Goal: Entertainment & Leisure: Browse casually

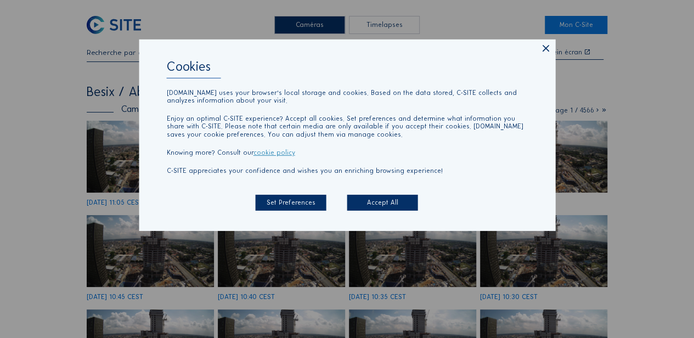
click at [540, 52] on icon at bounding box center [545, 48] width 11 height 11
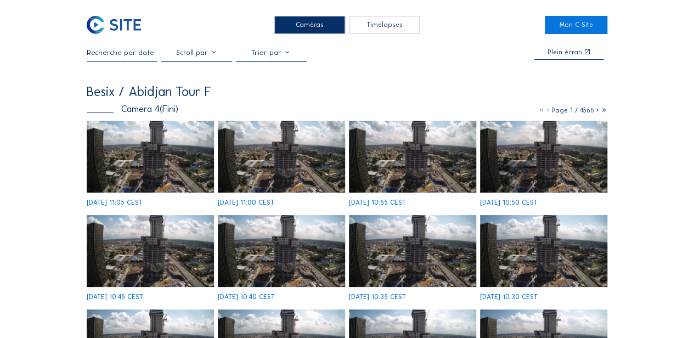
click at [310, 24] on div "Caméras" at bounding box center [309, 25] width 71 height 18
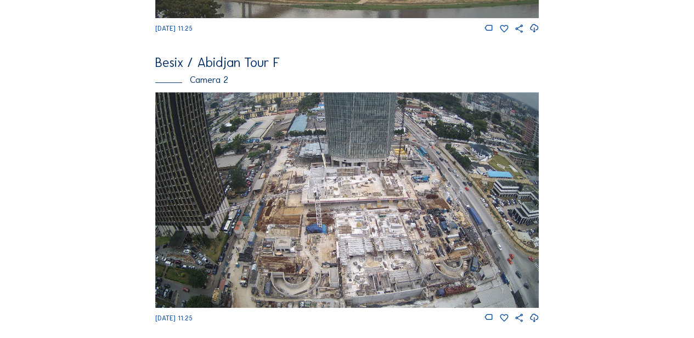
scroll to position [329, 0]
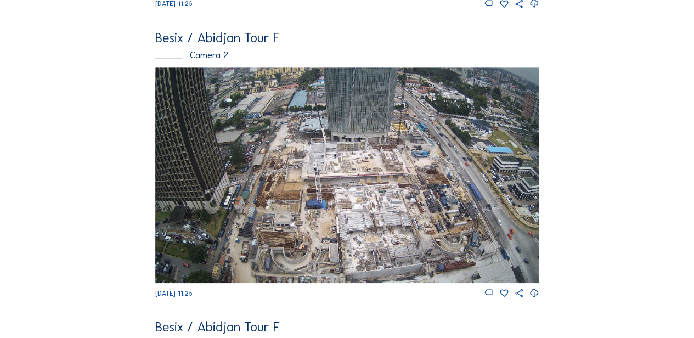
click at [357, 212] on img at bounding box center [347, 174] width 384 height 215
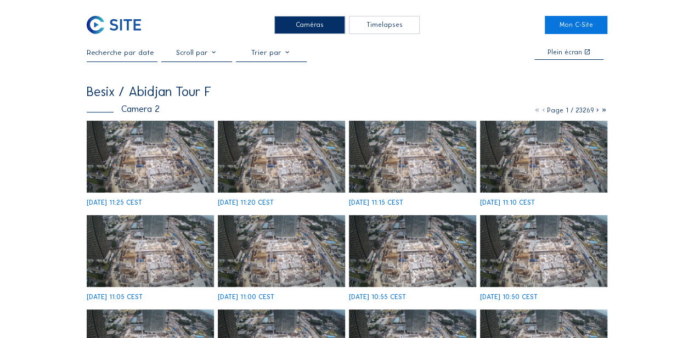
click at [171, 172] on img at bounding box center [150, 157] width 127 height 72
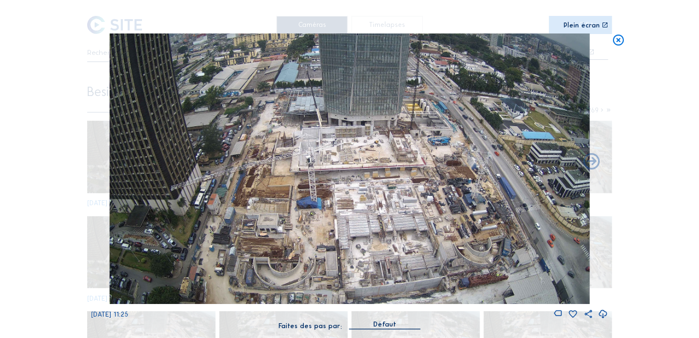
click at [332, 167] on img at bounding box center [349, 168] width 480 height 270
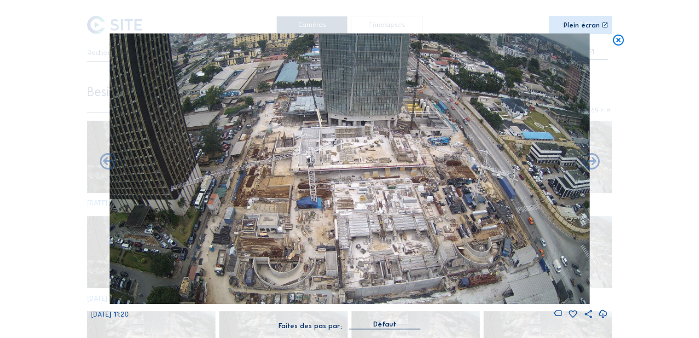
click at [337, 203] on img at bounding box center [349, 168] width 480 height 270
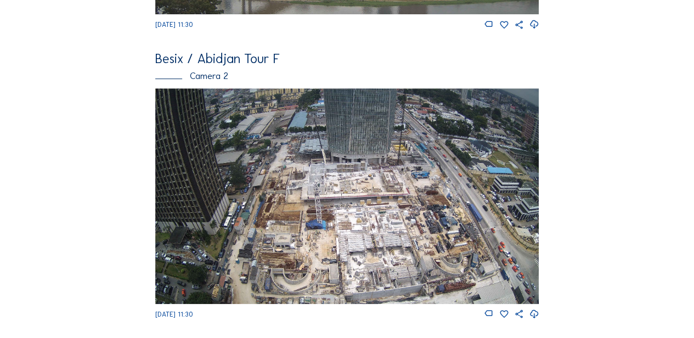
scroll to position [329, 0]
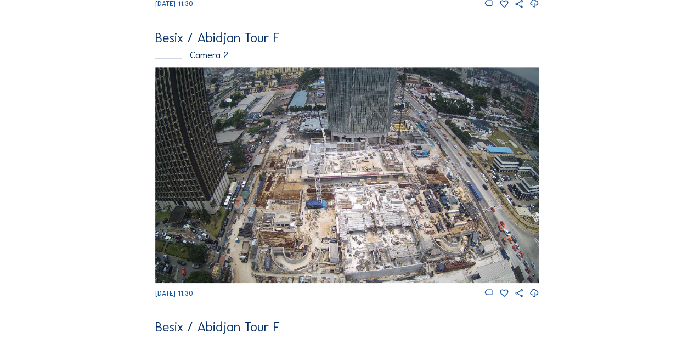
click at [384, 209] on img at bounding box center [347, 174] width 384 height 215
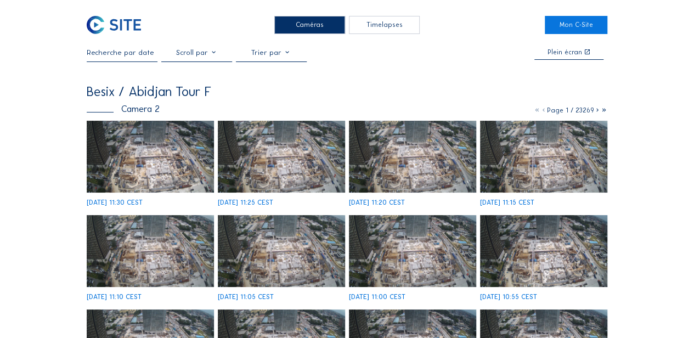
click at [161, 169] on img at bounding box center [150, 157] width 127 height 72
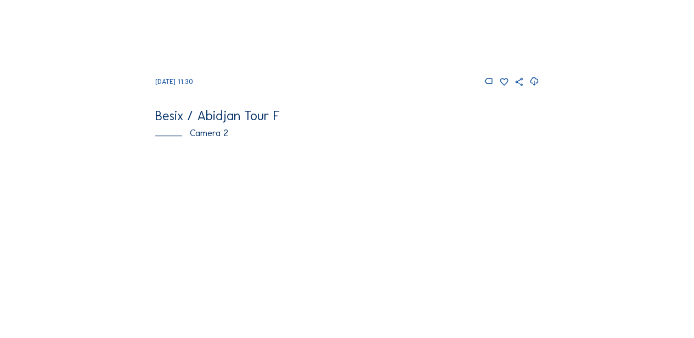
scroll to position [329, 0]
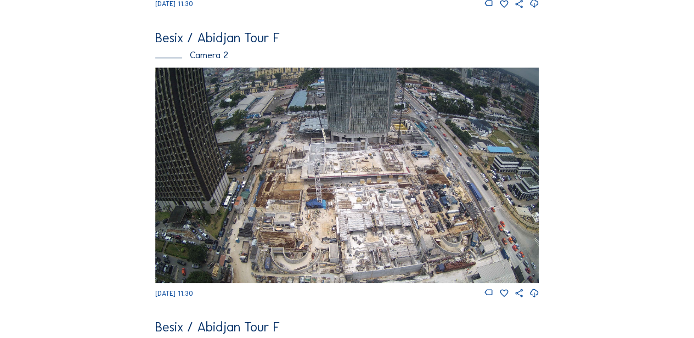
click at [334, 194] on img at bounding box center [347, 174] width 384 height 215
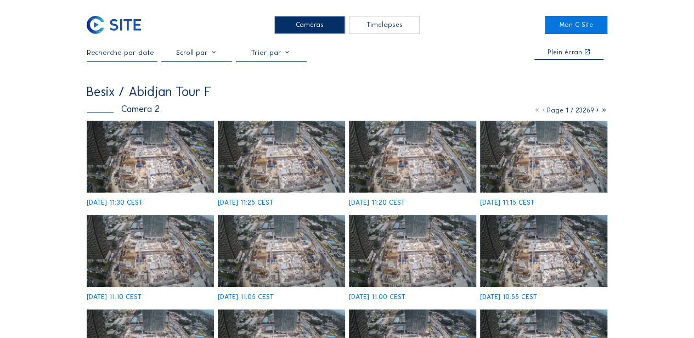
click at [311, 27] on div "Caméras" at bounding box center [309, 25] width 71 height 18
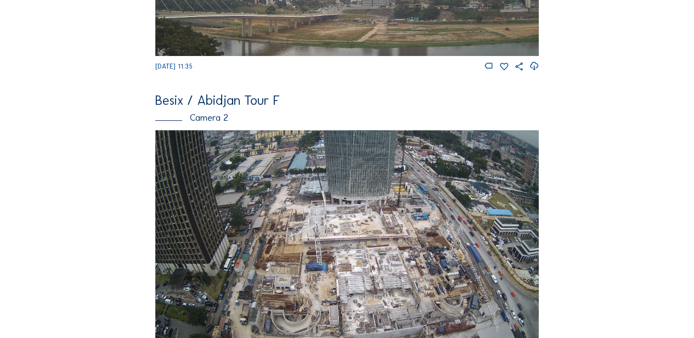
scroll to position [329, 0]
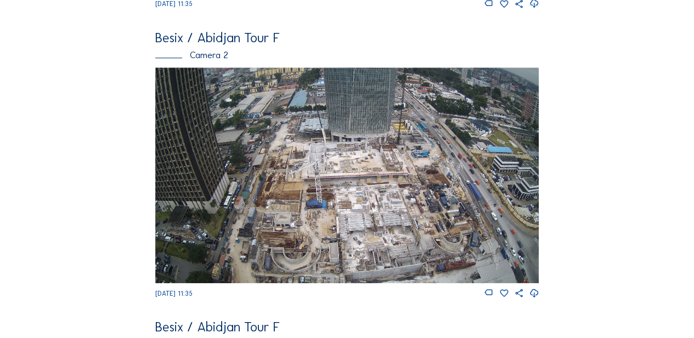
click at [368, 178] on img at bounding box center [347, 174] width 384 height 215
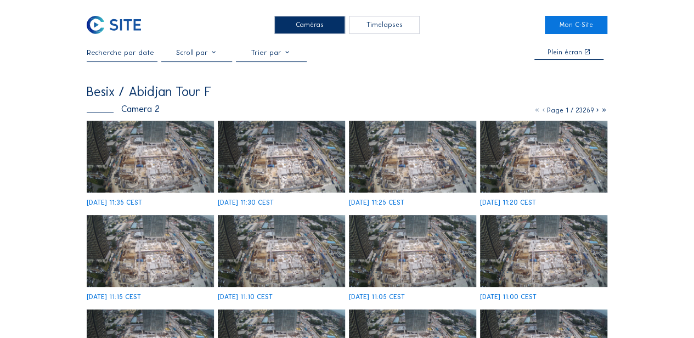
click at [164, 169] on img at bounding box center [150, 157] width 127 height 72
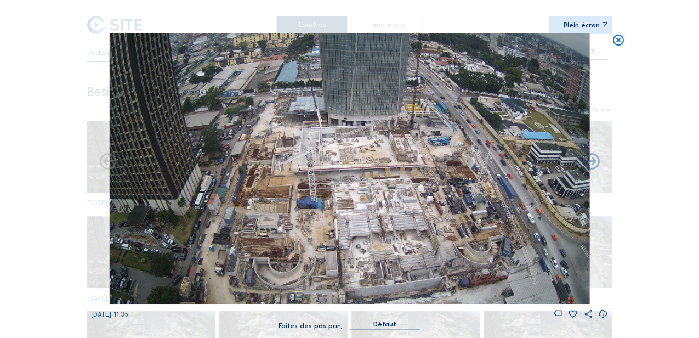
click at [600, 269] on div "[DATE] 11:35" at bounding box center [349, 176] width 517 height 286
click at [625, 93] on div "Scroll pour voyager dans le temps | Appuie sur le 'Alt' Bouton + Scroll pour Zo…" at bounding box center [349, 169] width 699 height 338
click at [214, 3] on div "Scroll pour voyager dans le temps | Appuie sur le 'Alt' Bouton + Scroll pour Zo…" at bounding box center [349, 170] width 517 height 340
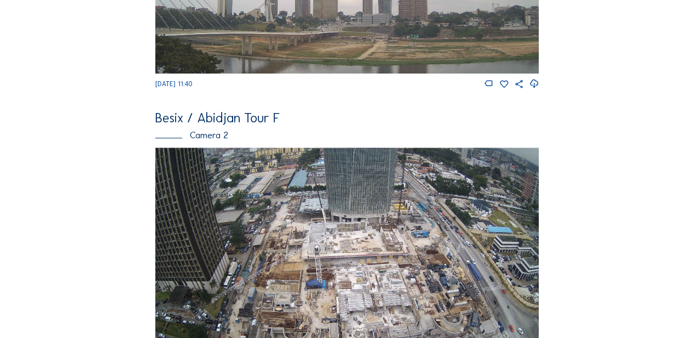
scroll to position [256, 0]
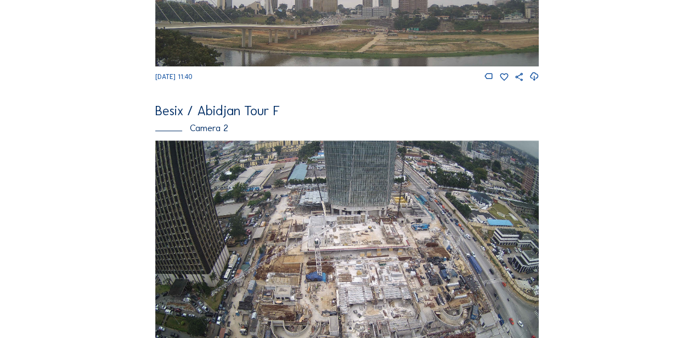
click at [332, 243] on img at bounding box center [347, 247] width 384 height 215
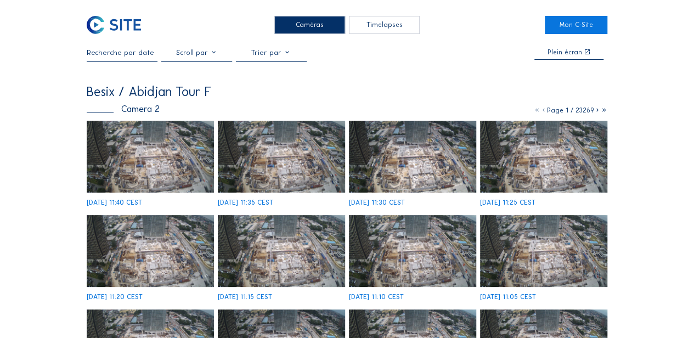
click at [157, 161] on img at bounding box center [150, 157] width 127 height 72
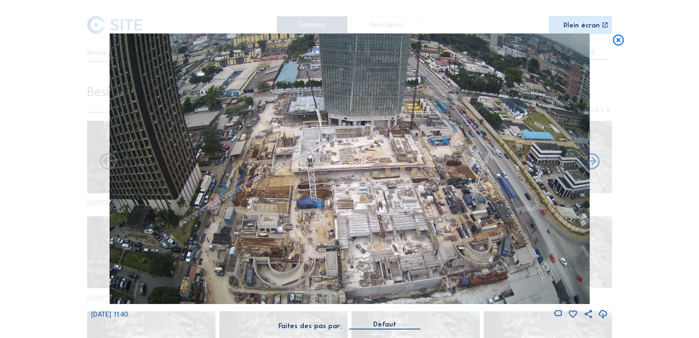
click at [626, 76] on div "Scroll pour voyager dans le temps | Appuie sur le 'Alt' Bouton + Scroll pour Zo…" at bounding box center [349, 169] width 699 height 338
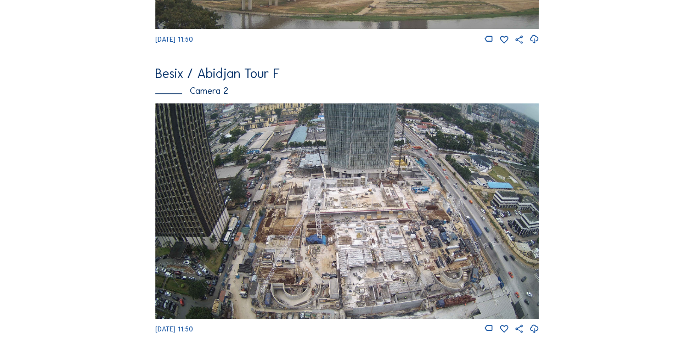
scroll to position [366, 0]
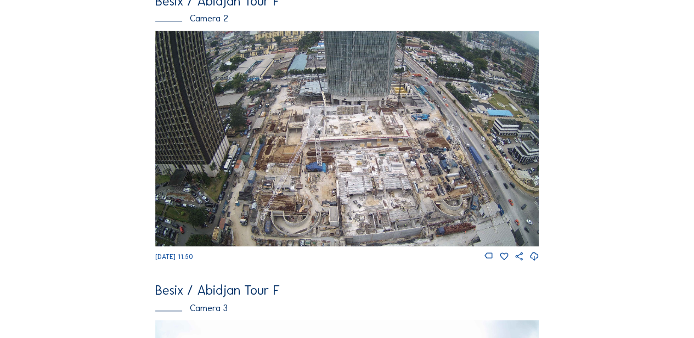
click at [343, 130] on img at bounding box center [347, 138] width 384 height 215
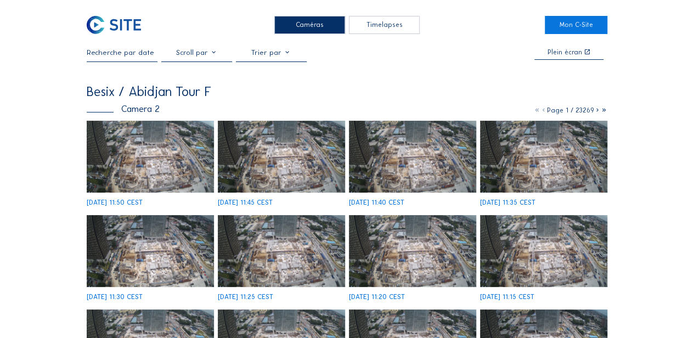
click at [179, 154] on img at bounding box center [150, 157] width 127 height 72
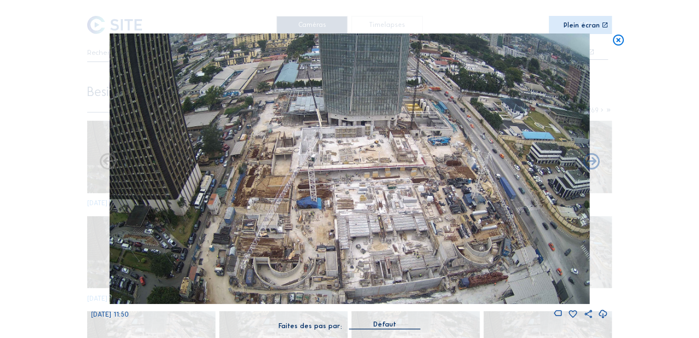
click at [503, 275] on img at bounding box center [349, 168] width 480 height 270
click at [603, 24] on icon at bounding box center [604, 25] width 7 height 7
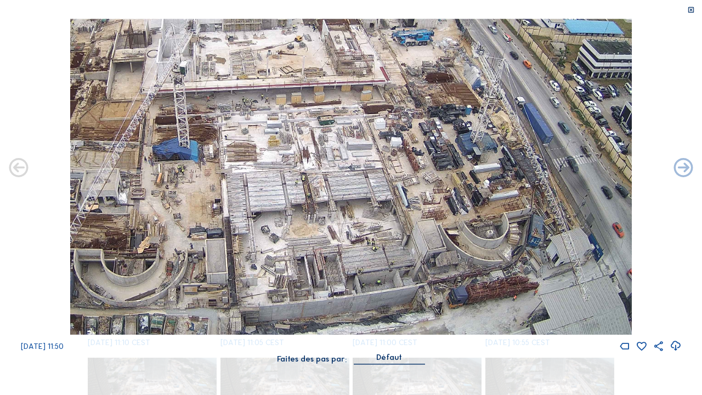
drag, startPoint x: 536, startPoint y: 176, endPoint x: 526, endPoint y: 144, distance: 33.1
click at [526, 144] on img at bounding box center [350, 177] width 561 height 316
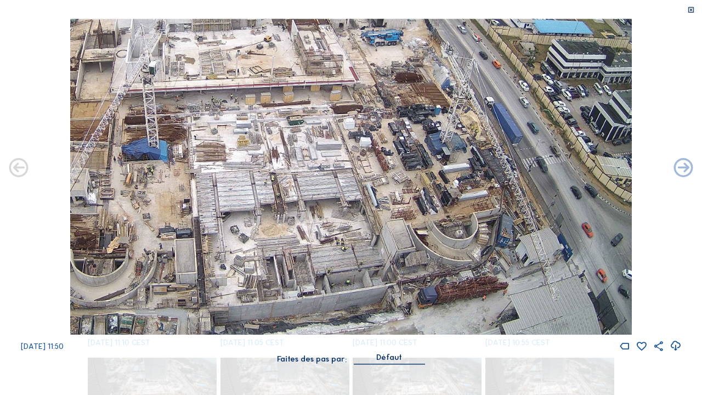
drag, startPoint x: 506, startPoint y: 306, endPoint x: 467, endPoint y: 157, distance: 153.5
click at [469, 153] on img at bounding box center [350, 177] width 561 height 316
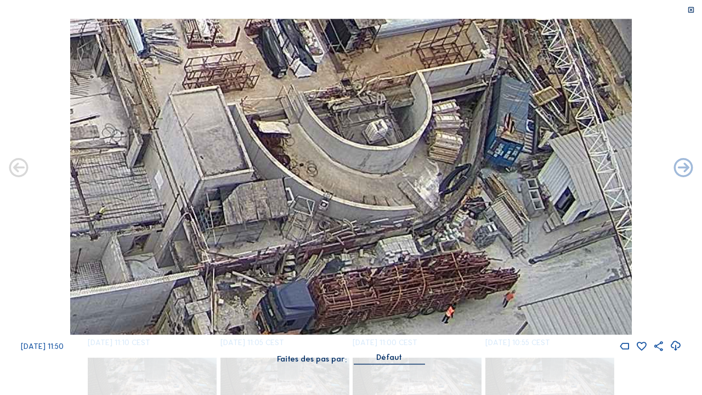
drag, startPoint x: 480, startPoint y: 186, endPoint x: 429, endPoint y: 94, distance: 105.3
click at [429, 91] on img at bounding box center [350, 177] width 561 height 316
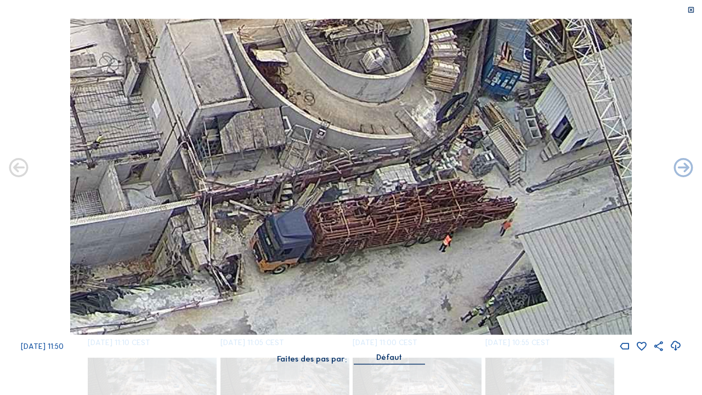
drag, startPoint x: 453, startPoint y: 197, endPoint x: 451, endPoint y: 127, distance: 70.2
click at [451, 127] on img at bounding box center [350, 177] width 561 height 316
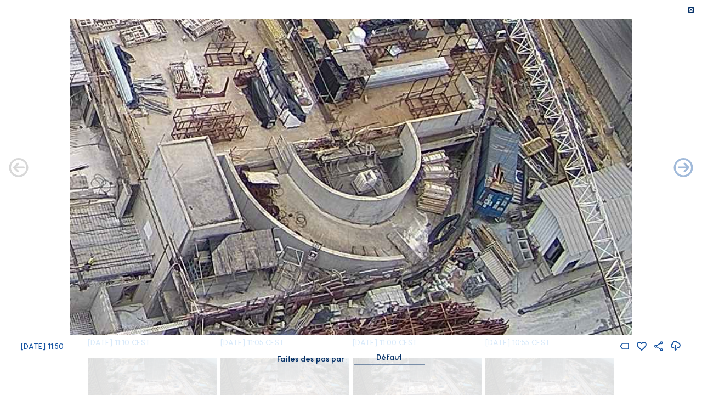
drag, startPoint x: 391, startPoint y: 178, endPoint x: 388, endPoint y: 383, distance: 205.1
click at [389, 337] on div "Scroll pour voyager dans le temps | Appuie sur le 'Alt' Bouton + Scroll pour Zo…" at bounding box center [351, 197] width 702 height 395
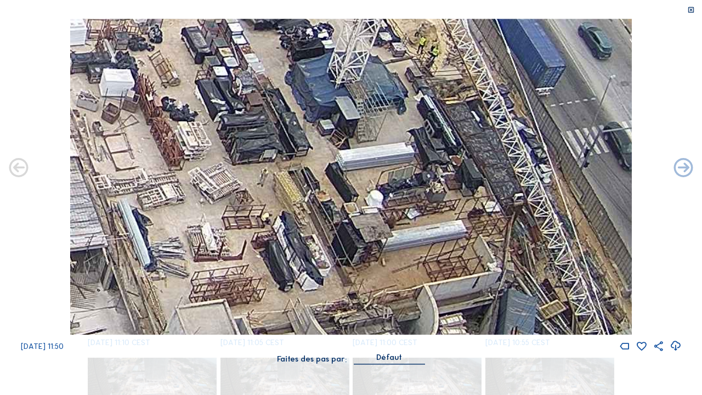
drag, startPoint x: 375, startPoint y: 269, endPoint x: 381, endPoint y: 338, distance: 69.9
click at [386, 337] on div "[DATE] 11:50" at bounding box center [351, 186] width 702 height 334
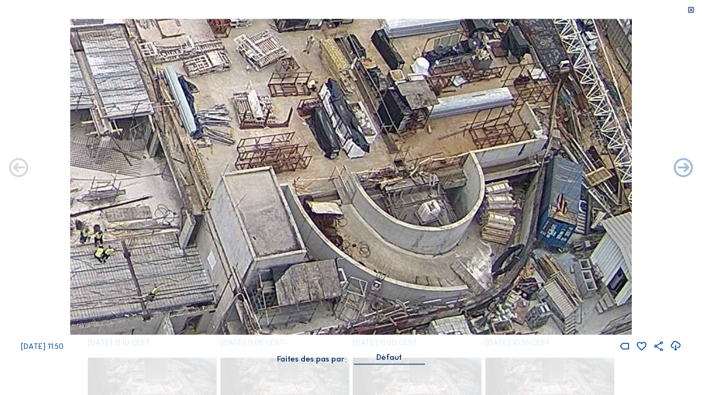
drag, startPoint x: 283, startPoint y: 280, endPoint x: 356, endPoint y: 171, distance: 131.7
click at [334, 147] on img at bounding box center [350, 177] width 561 height 316
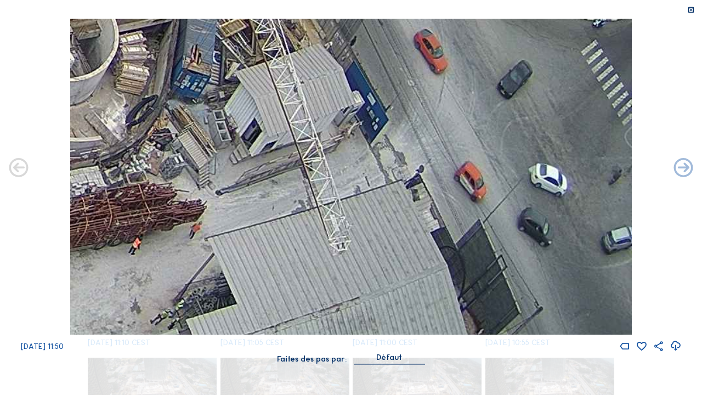
drag, startPoint x: 434, startPoint y: 234, endPoint x: 121, endPoint y: 124, distance: 332.2
click at [3, 88] on div "[DATE] 11:50" at bounding box center [351, 186] width 702 height 334
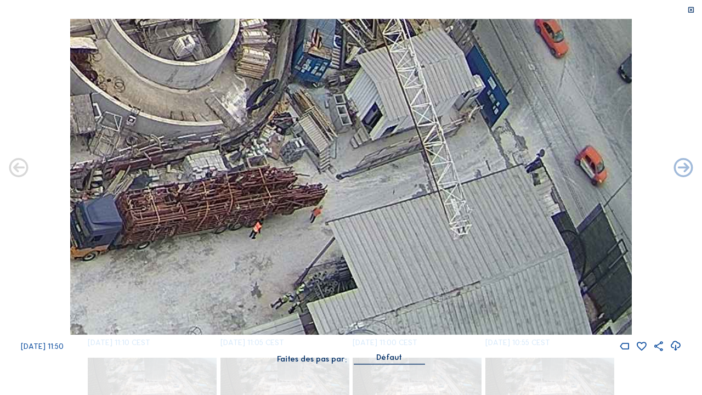
drag, startPoint x: 162, startPoint y: 184, endPoint x: 280, endPoint y: 128, distance: 130.0
click at [280, 128] on img at bounding box center [350, 177] width 561 height 316
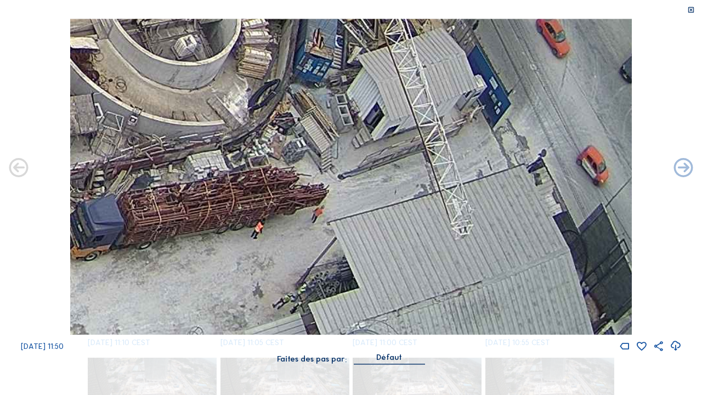
drag, startPoint x: 286, startPoint y: 267, endPoint x: 319, endPoint y: 243, distance: 40.5
click at [287, 264] on img at bounding box center [350, 177] width 561 height 316
drag, startPoint x: 631, startPoint y: 29, endPoint x: 640, endPoint y: 37, distance: 13.2
click at [631, 29] on img at bounding box center [350, 177] width 561 height 316
drag, startPoint x: 663, startPoint y: 38, endPoint x: 511, endPoint y: 125, distance: 175.3
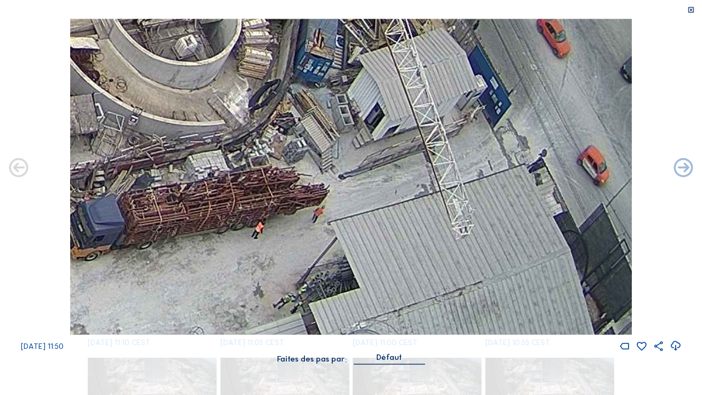
click at [657, 45] on div "[DATE] 11:50" at bounding box center [351, 186] width 702 height 334
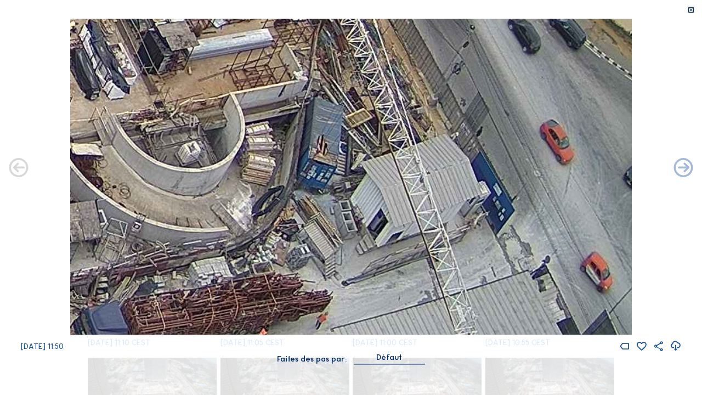
drag, startPoint x: 393, startPoint y: 198, endPoint x: 584, endPoint y: 168, distance: 193.8
click at [496, 249] on img at bounding box center [350, 177] width 561 height 316
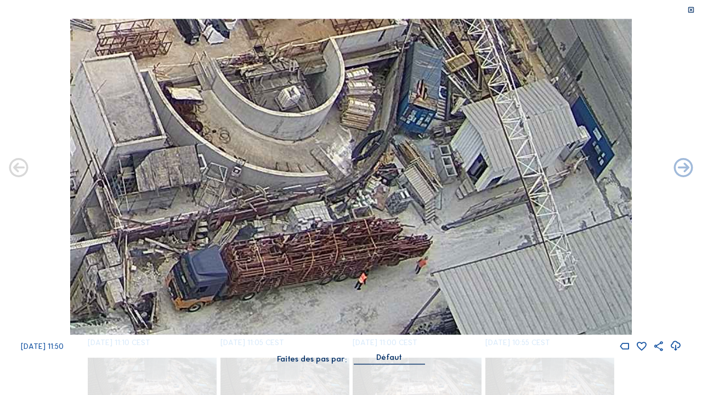
click at [690, 10] on icon at bounding box center [691, 10] width 8 height 8
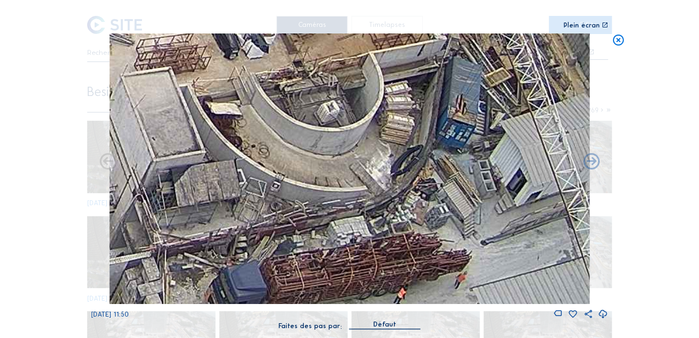
click at [309, 152] on img at bounding box center [349, 168] width 480 height 270
click at [381, 144] on img at bounding box center [349, 168] width 480 height 270
click at [594, 26] on div "Plein écran" at bounding box center [582, 25] width 36 height 7
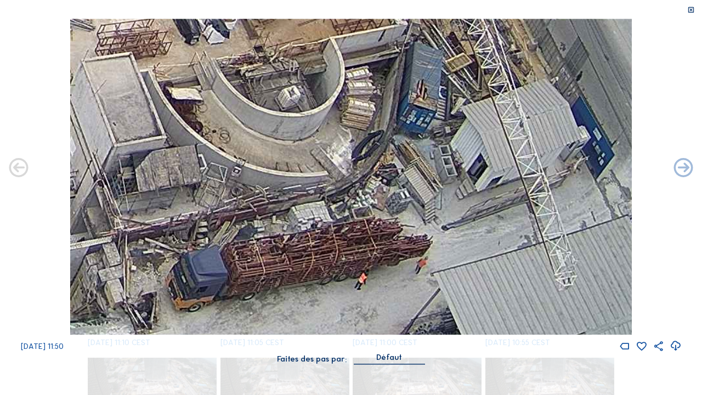
click at [518, 151] on img at bounding box center [350, 177] width 561 height 316
click at [692, 8] on icon at bounding box center [691, 10] width 8 height 8
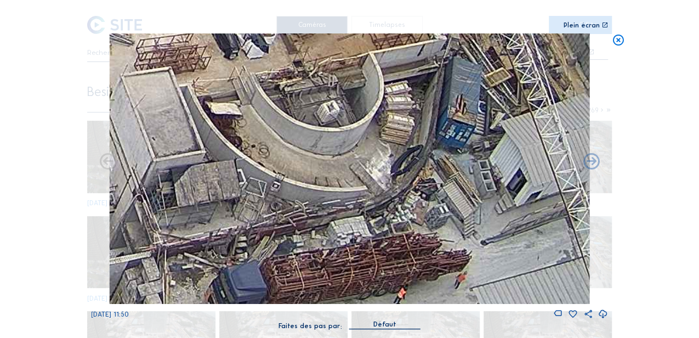
click at [620, 42] on icon at bounding box center [617, 40] width 13 height 14
